Goal: Task Accomplishment & Management: Manage account settings

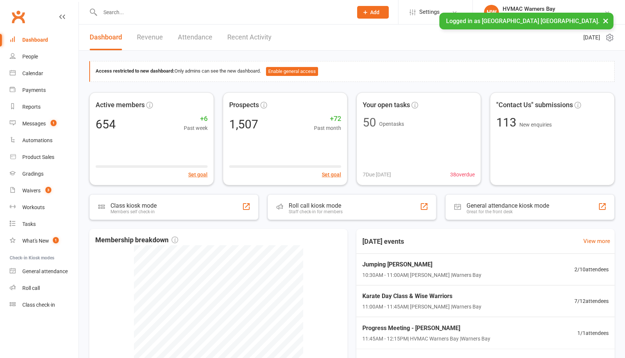
click at [117, 12] on input "text" at bounding box center [222, 12] width 249 height 10
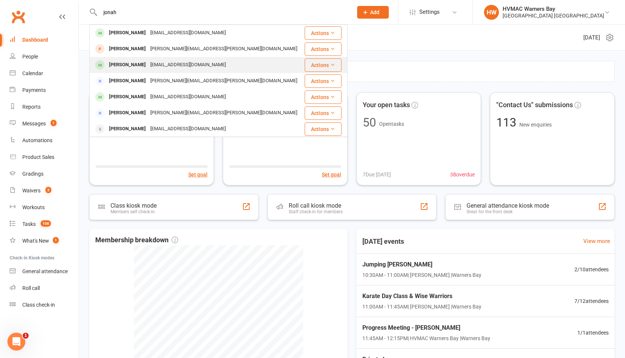
type input "jonah"
click at [134, 60] on div "[PERSON_NAME]" at bounding box center [127, 64] width 41 height 11
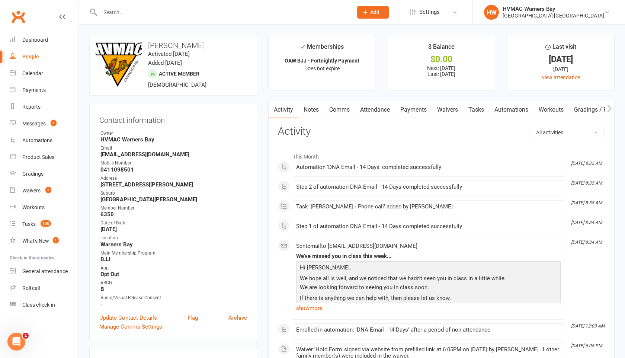
click at [315, 110] on link "Notes" at bounding box center [311, 109] width 26 height 17
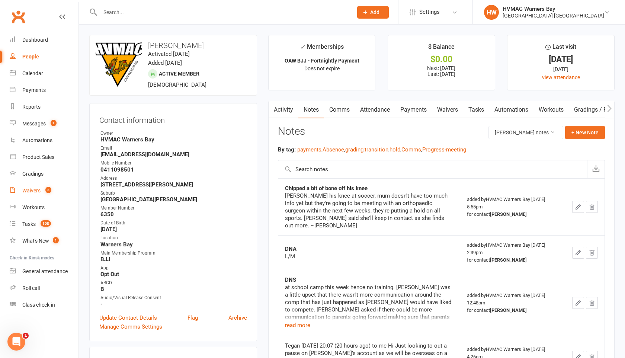
click at [26, 190] on div "Waivers" at bounding box center [31, 190] width 18 height 6
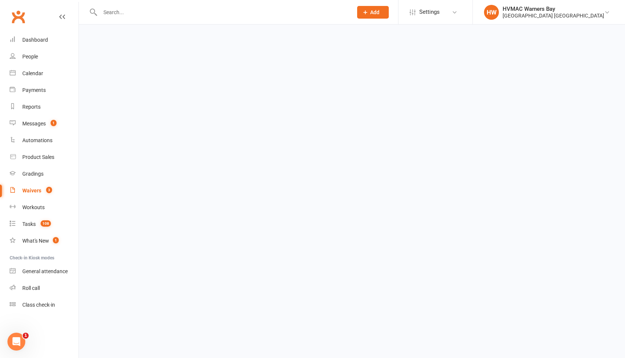
select select "100"
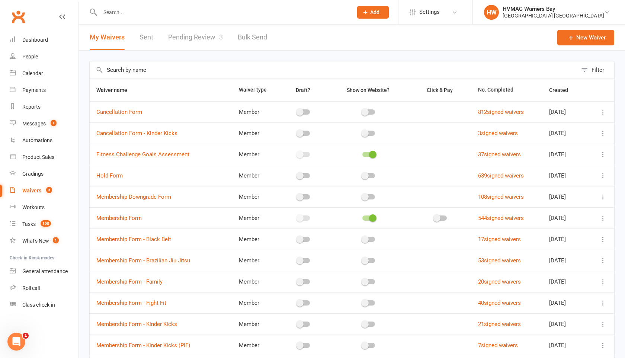
click at [203, 33] on link "Pending Review 3" at bounding box center [195, 38] width 55 height 26
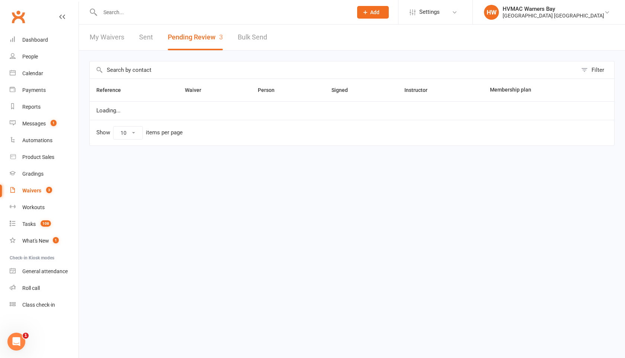
select select "100"
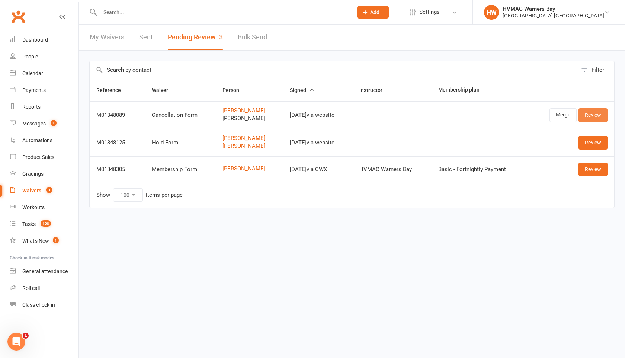
click at [589, 112] on link "Review" at bounding box center [592, 114] width 29 height 13
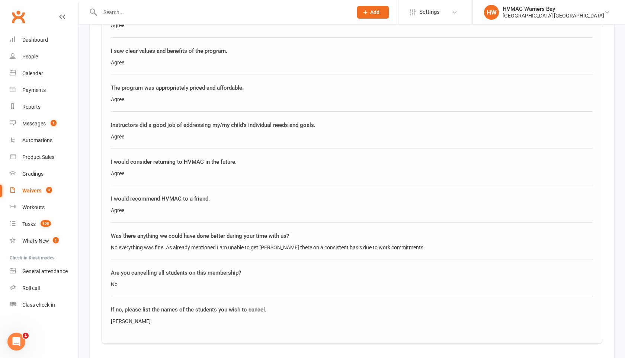
scroll to position [791, 0]
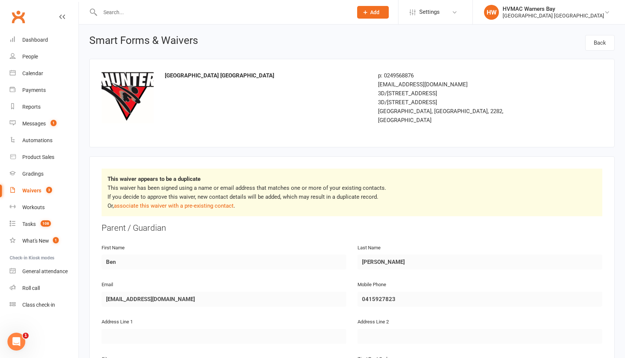
select select "100"
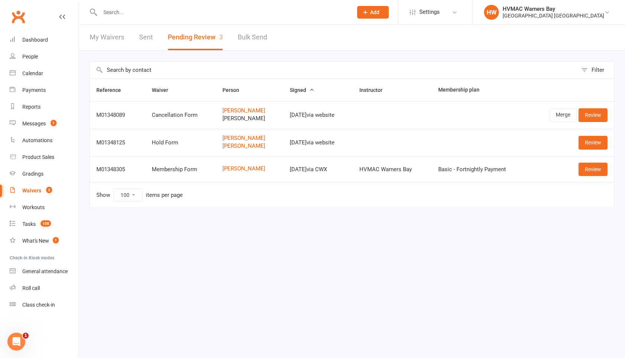
click at [119, 13] on input "text" at bounding box center [222, 12] width 249 height 10
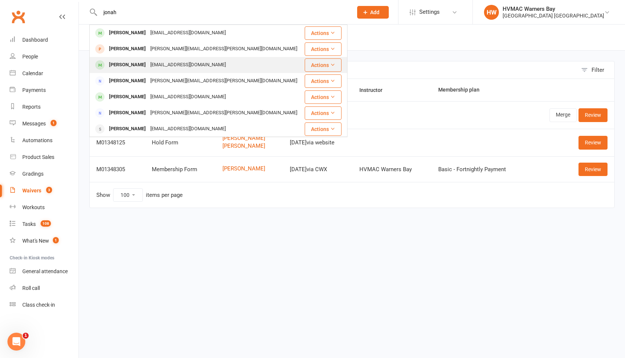
type input "jonah"
click at [173, 68] on div "[EMAIL_ADDRESS][DOMAIN_NAME]" at bounding box center [188, 64] width 80 height 11
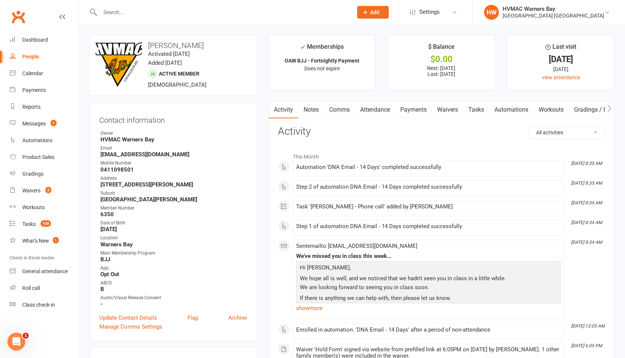
click at [308, 107] on link "Notes" at bounding box center [311, 109] width 26 height 17
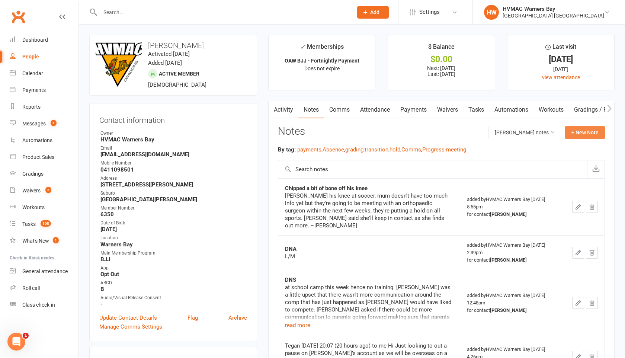
click at [570, 135] on button "+ New Note" at bounding box center [585, 132] width 40 height 13
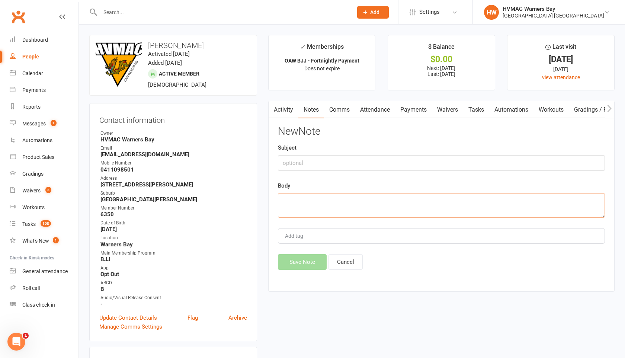
click at [290, 199] on textarea at bounding box center [441, 205] width 327 height 25
paste textarea "Hi I have competed the form We have a referral to see a surgeon- will follow up…"
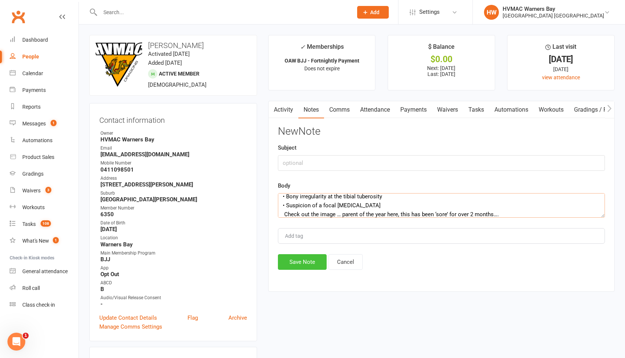
type textarea "Hi I have competed the form We have a referral to see a surgeon- will follow up…"
click at [299, 261] on button "Save Note" at bounding box center [302, 262] width 49 height 16
